Goal: Task Accomplishment & Management: Use online tool/utility

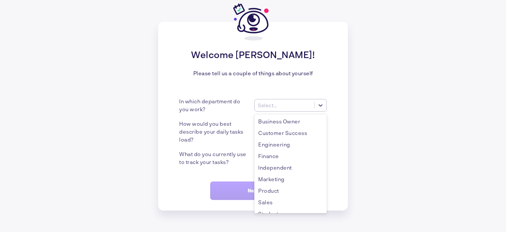
click at [299, 109] on div "Select..." at bounding box center [291, 105] width 73 height 13
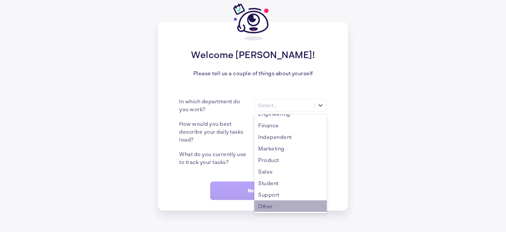
click at [268, 209] on div "Other" at bounding box center [291, 206] width 73 height 12
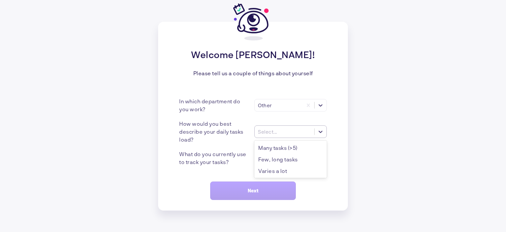
click at [273, 133] on div "Select..." at bounding box center [267, 132] width 19 height 6
click at [275, 146] on div "Many tasks (>5)" at bounding box center [291, 148] width 73 height 12
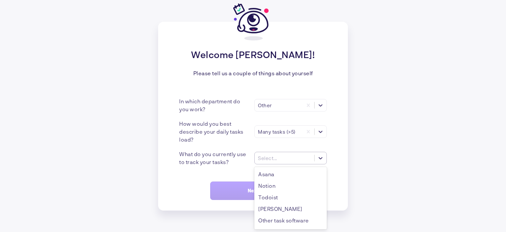
click at [263, 158] on div "Select..." at bounding box center [267, 158] width 19 height 6
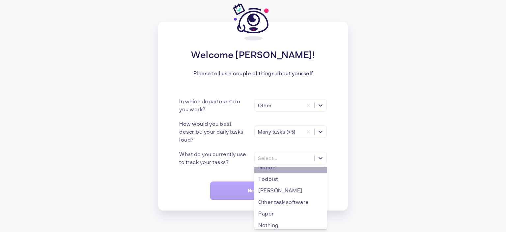
scroll to position [21, 0]
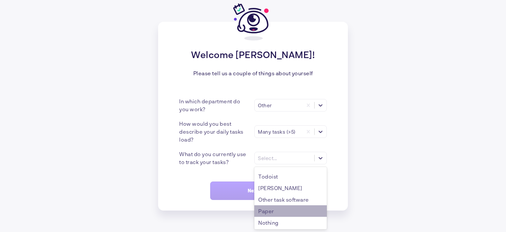
click at [276, 210] on div "Paper" at bounding box center [291, 211] width 73 height 12
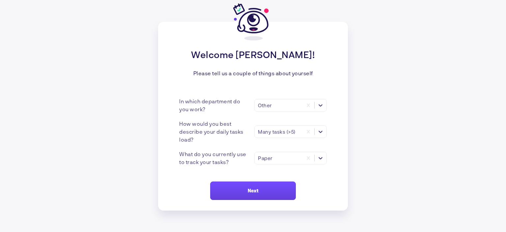
click at [260, 191] on button "Next" at bounding box center [253, 190] width 86 height 18
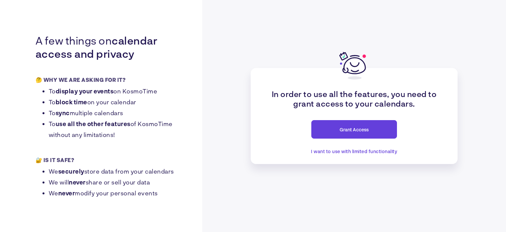
click at [360, 127] on span "Grant Access" at bounding box center [354, 130] width 29 height 6
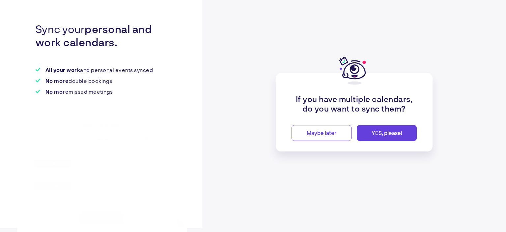
scroll to position [8, 0]
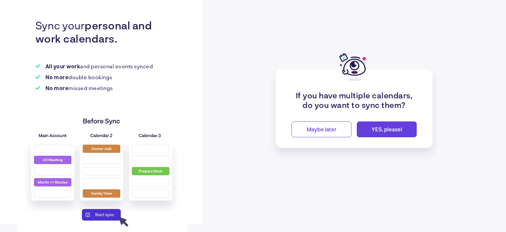
click at [342, 126] on button "Maybe later" at bounding box center [322, 129] width 60 height 16
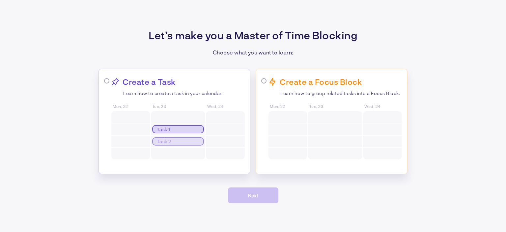
click at [222, 128] on div at bounding box center [225, 129] width 39 height 12
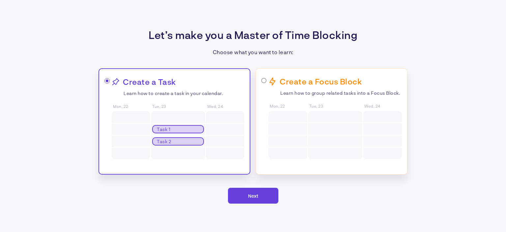
radio input "true"
click at [246, 198] on button "Next" at bounding box center [253, 196] width 50 height 16
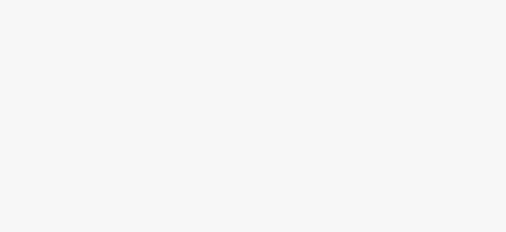
scroll to position [160, 0]
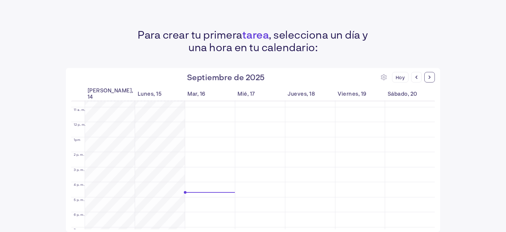
click at [430, 79] on icon at bounding box center [429, 77] width 3 height 3
click at [417, 78] on icon at bounding box center [417, 77] width 2 height 3
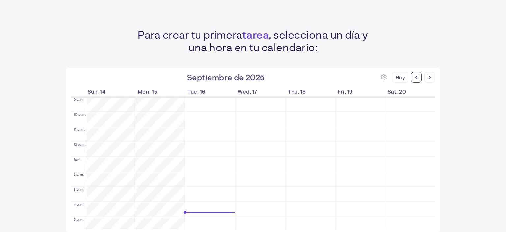
scroll to position [232, 0]
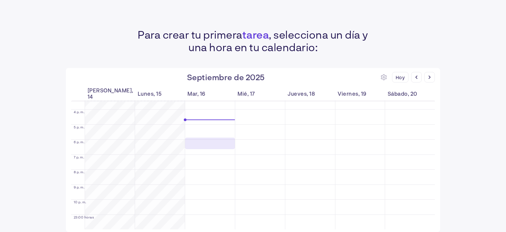
drag, startPoint x: 207, startPoint y: 134, endPoint x: 208, endPoint y: 143, distance: 9.3
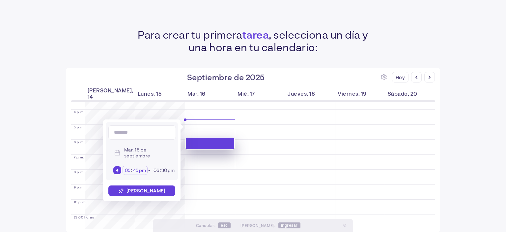
click at [138, 168] on input "45" at bounding box center [135, 170] width 7 height 6
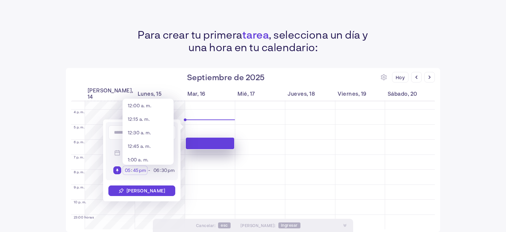
scroll to position [974, 0]
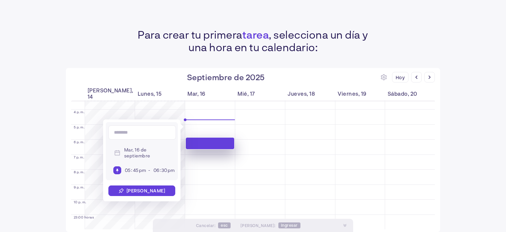
click at [115, 135] on input at bounding box center [142, 132] width 68 height 14
type input "*****"
click at [144, 154] on font "Mar, 16 de septiembre" at bounding box center [137, 153] width 26 height 12
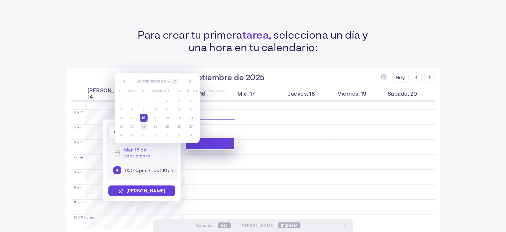
click at [144, 123] on div "23" at bounding box center [144, 126] width 8 height 8
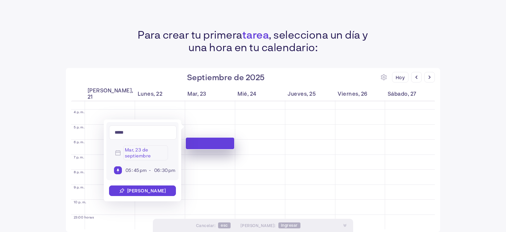
click at [144, 154] on font "Mar, 23 de septiembre" at bounding box center [138, 153] width 26 height 12
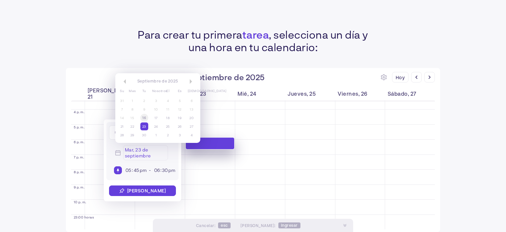
click at [145, 117] on font "16" at bounding box center [144, 118] width 4 height 4
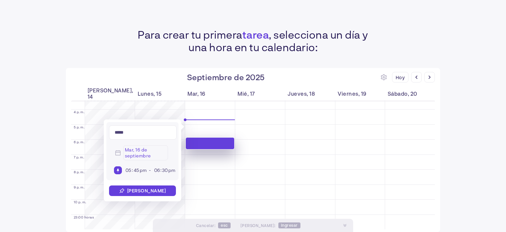
click at [151, 192] on font "[PERSON_NAME]" at bounding box center [146, 191] width 39 height 6
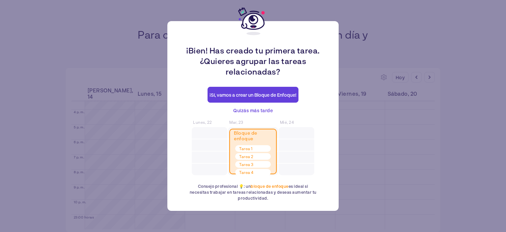
click at [260, 108] on font "Quizás más tarde" at bounding box center [253, 110] width 40 height 6
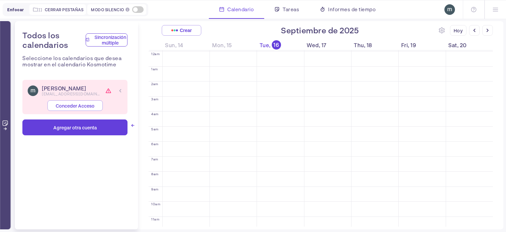
scroll to position [178, 0]
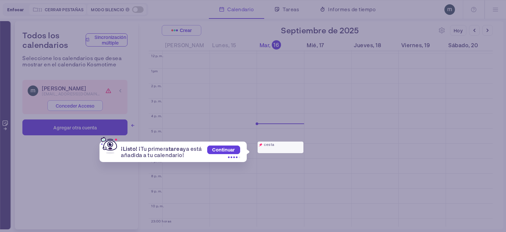
click at [236, 116] on div "¡Listo! ¡ Tu primera tarea ya está añadida a tu calendario! Continuar cesta" at bounding box center [253, 116] width 506 height 232
click at [232, 149] on font "Continuar" at bounding box center [223, 150] width 23 height 6
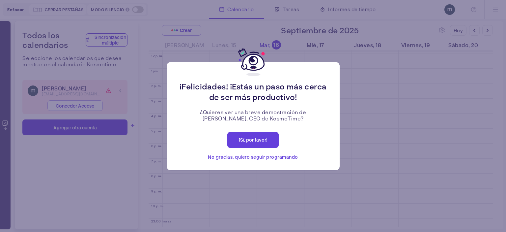
click at [243, 156] on font "No gracias, quiero seguir programando" at bounding box center [253, 157] width 90 height 6
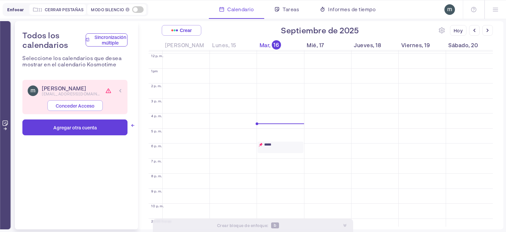
click at [88, 108] on button "Conceder acceso" at bounding box center [74, 105] width 55 height 11
